Goal: Find specific page/section: Find specific page/section

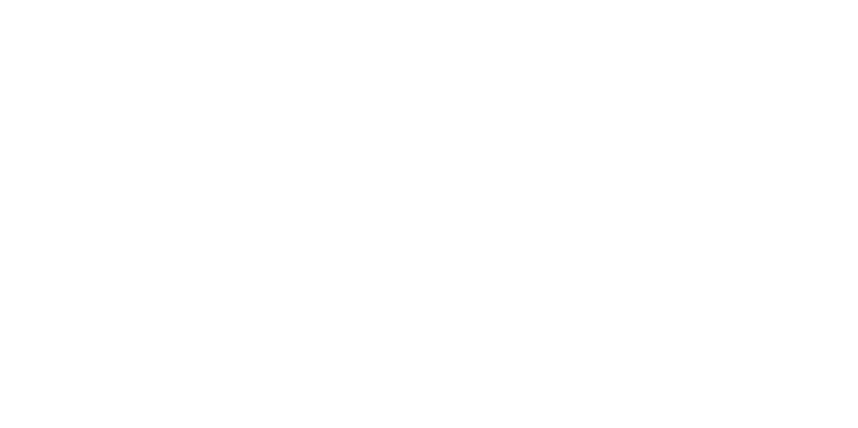
drag, startPoint x: 471, startPoint y: 180, endPoint x: 746, endPoint y: 267, distance: 288.9
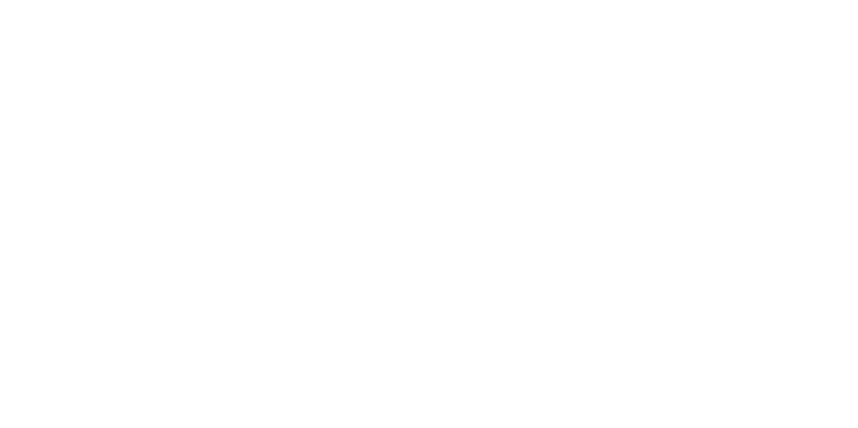
drag, startPoint x: 638, startPoint y: 189, endPoint x: 648, endPoint y: 132, distance: 57.9
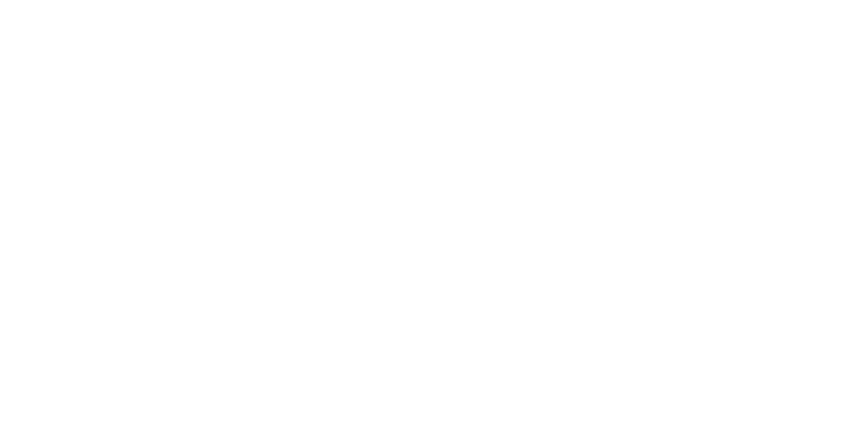
drag, startPoint x: 144, startPoint y: 250, endPoint x: 389, endPoint y: 323, distance: 255.3
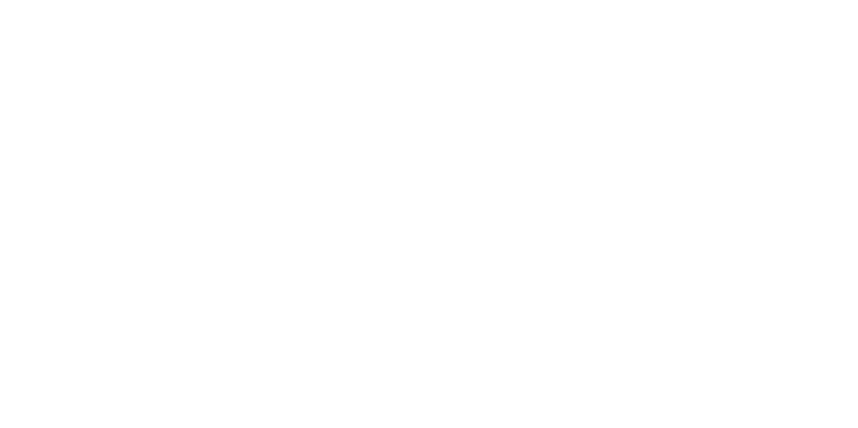
drag, startPoint x: 519, startPoint y: 181, endPoint x: 690, endPoint y: 234, distance: 178.2
